Goal: Information Seeking & Learning: Check status

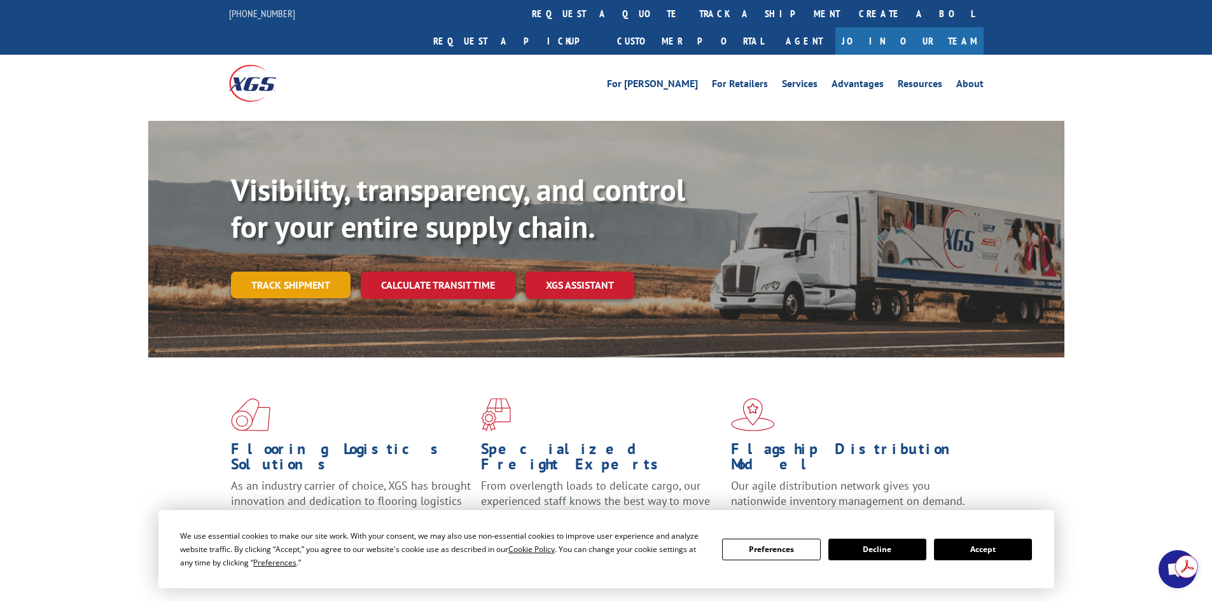
click at [295, 272] on link "Track shipment" at bounding box center [291, 285] width 120 height 27
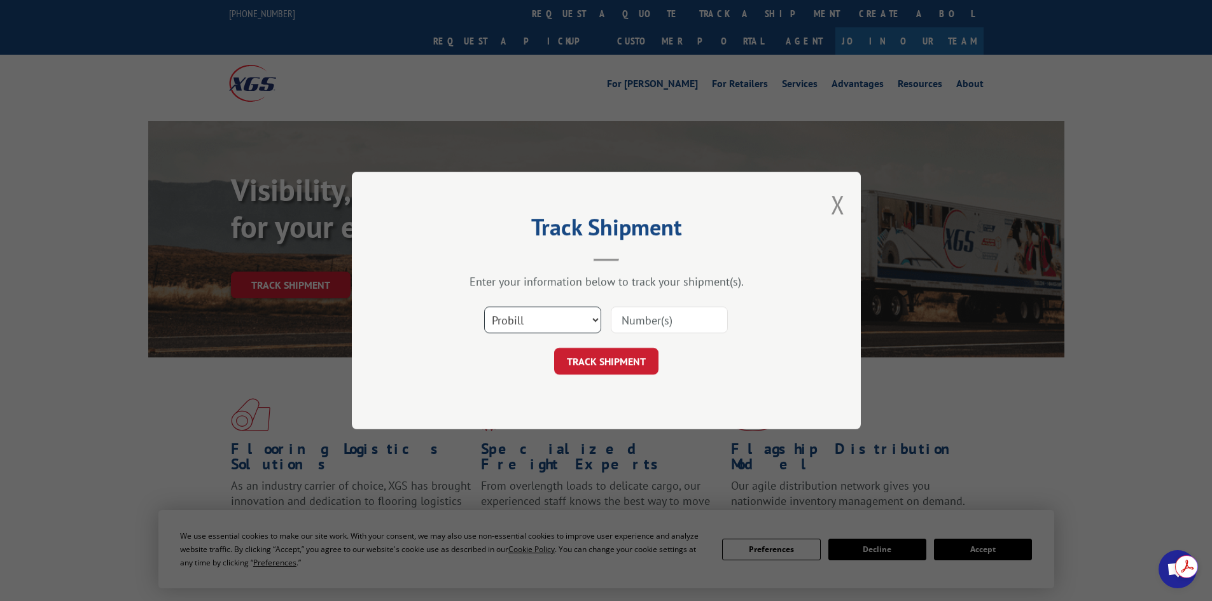
click at [540, 333] on select "Select category... Probill BOL PO" at bounding box center [542, 320] width 117 height 27
select select "bol"
click at [484, 307] on select "Select category... Probill BOL PO" at bounding box center [542, 320] width 117 height 27
click at [619, 323] on input at bounding box center [669, 320] width 117 height 27
type input "54400390"
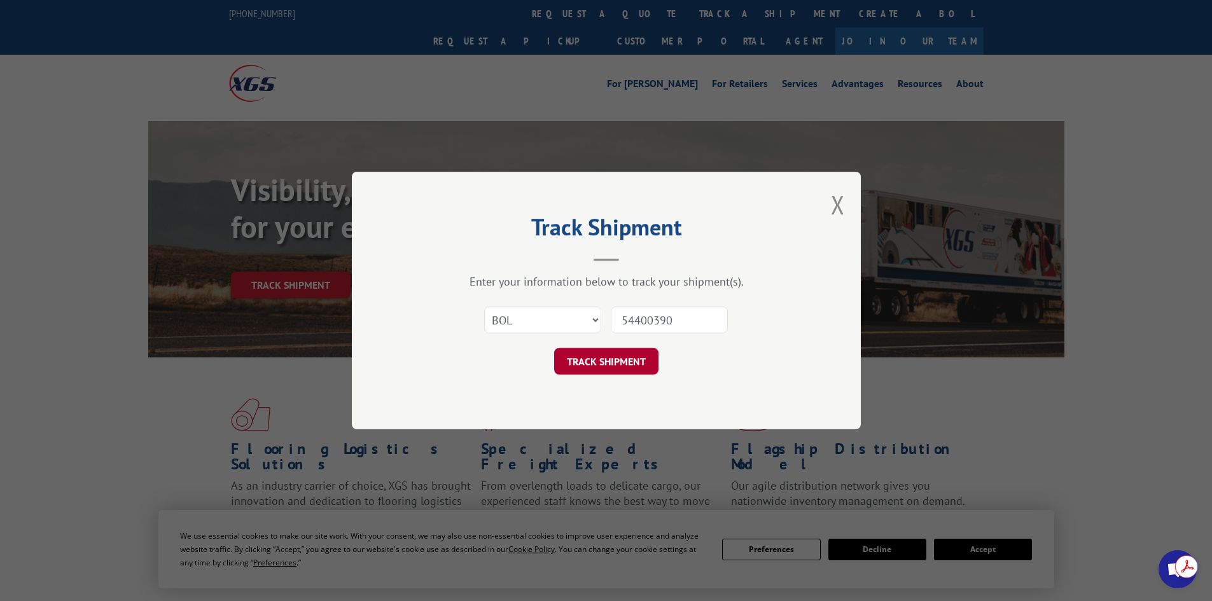
click at [646, 365] on button "TRACK SHIPMENT" at bounding box center [606, 361] width 104 height 27
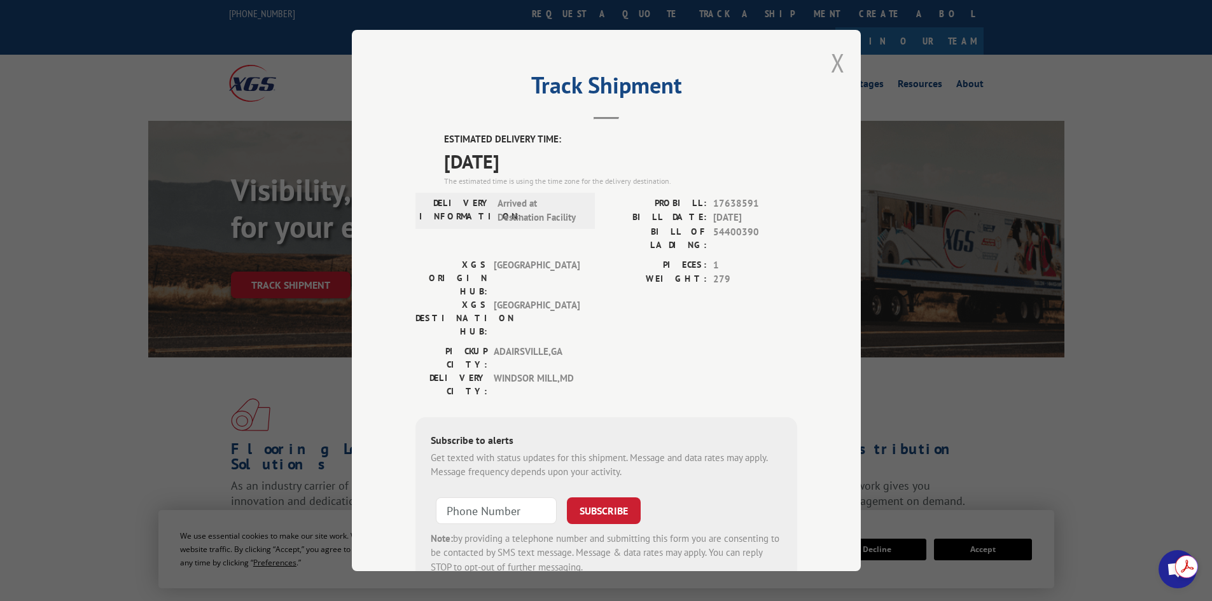
click at [831, 72] on button "Close modal" at bounding box center [838, 63] width 14 height 34
